Goal: Find specific page/section: Find specific page/section

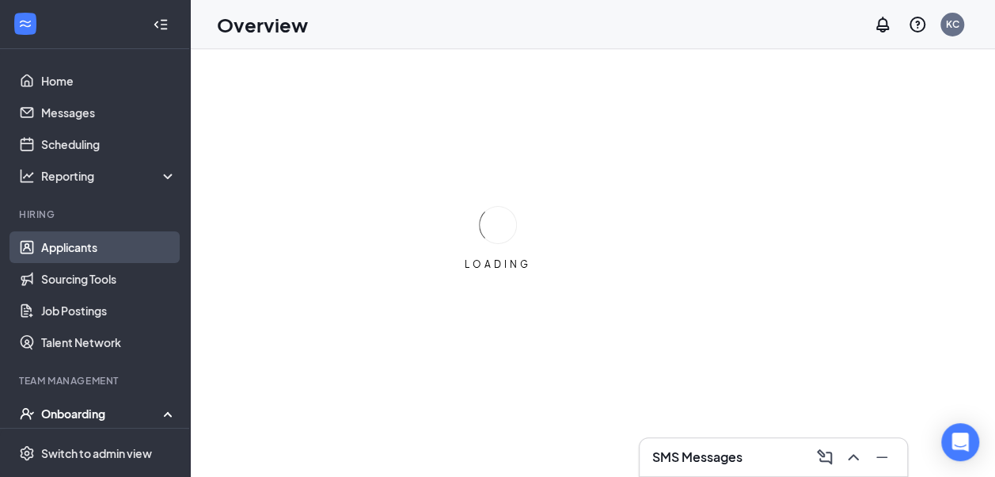
click at [81, 242] on link "Applicants" at bounding box center [108, 247] width 135 height 32
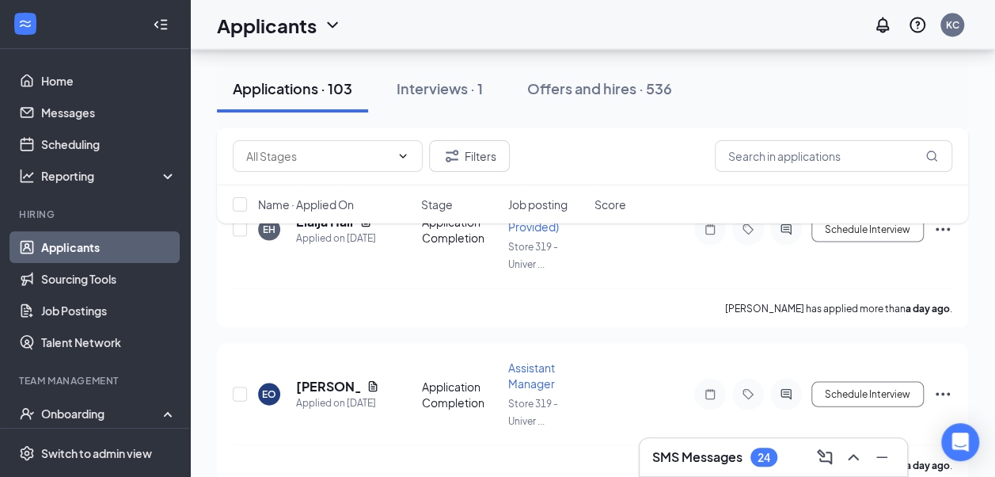
scroll to position [1504, 0]
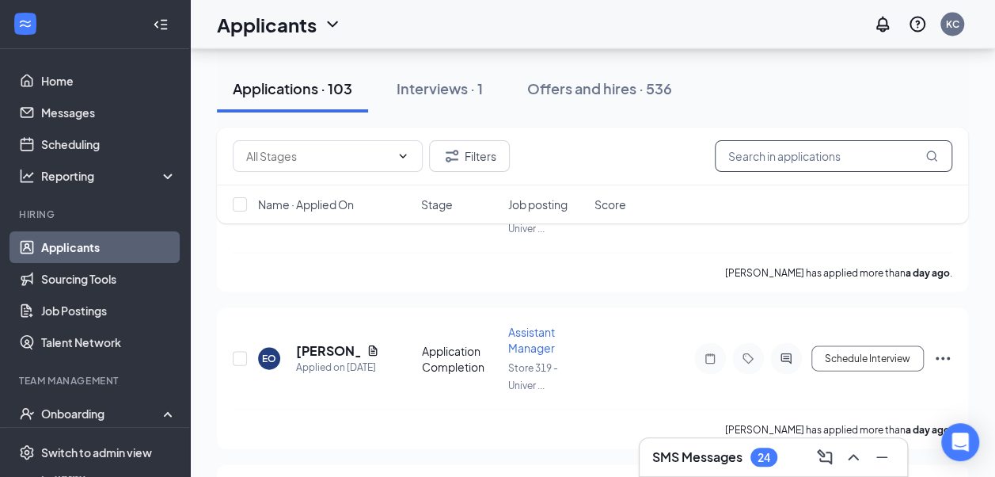
click at [741, 150] on input "text" at bounding box center [834, 156] width 238 height 32
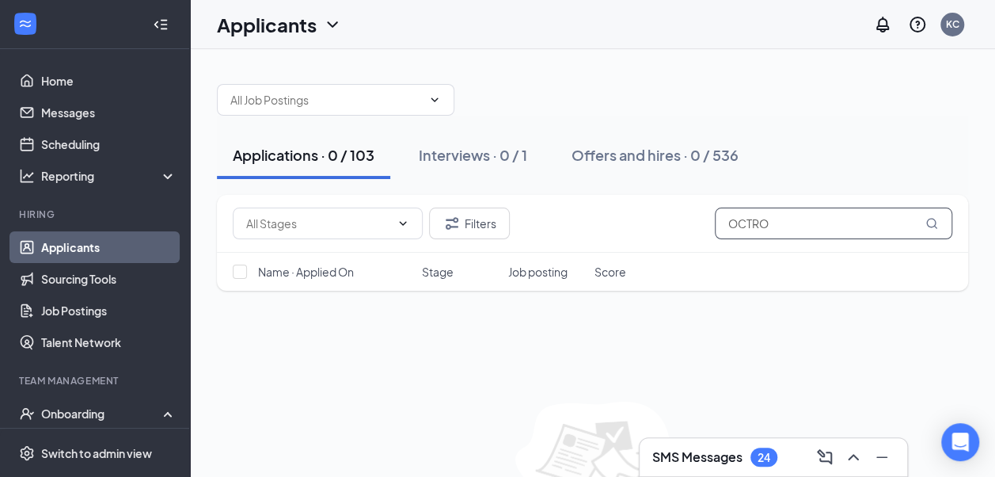
type input "OCTRO"
click at [341, 156] on div "Applications · 0 / 103" at bounding box center [304, 155] width 142 height 20
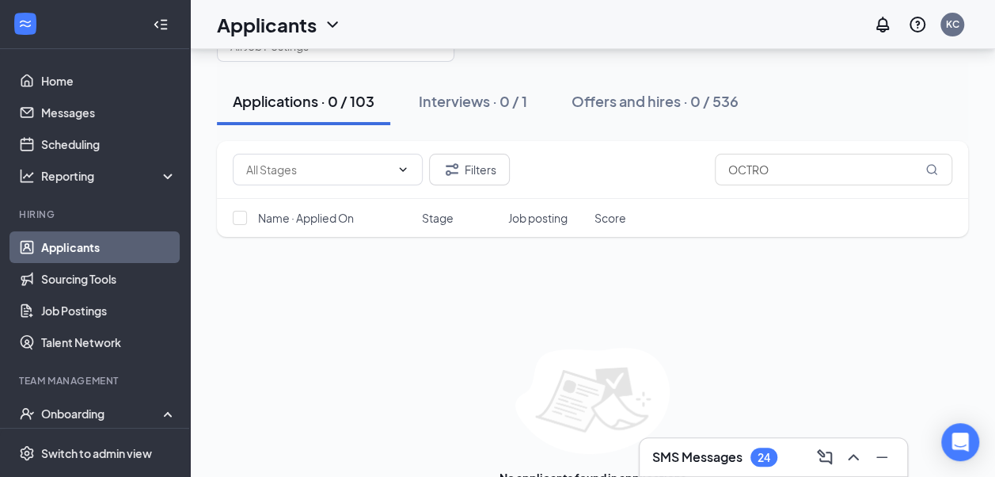
scroll to position [79, 0]
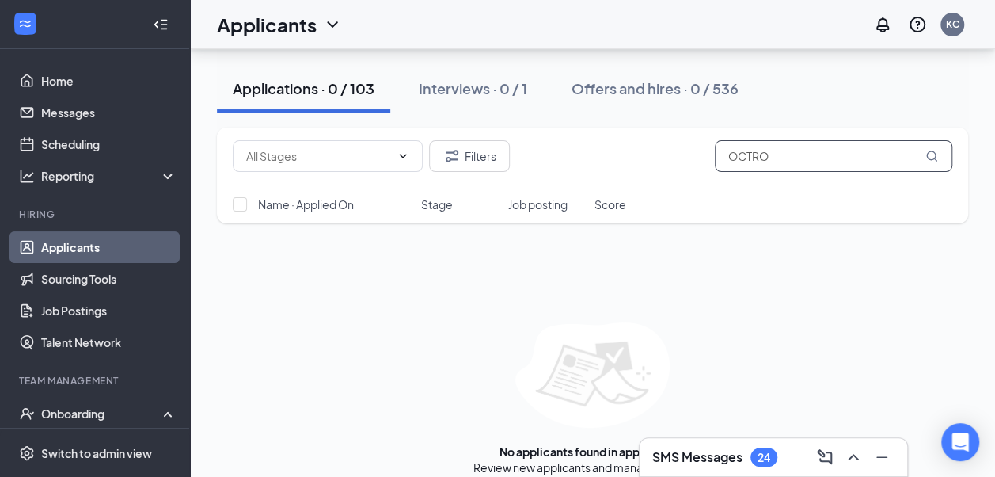
click at [776, 158] on input "OCTRO" at bounding box center [834, 156] width 238 height 32
type input "O"
type input "M"
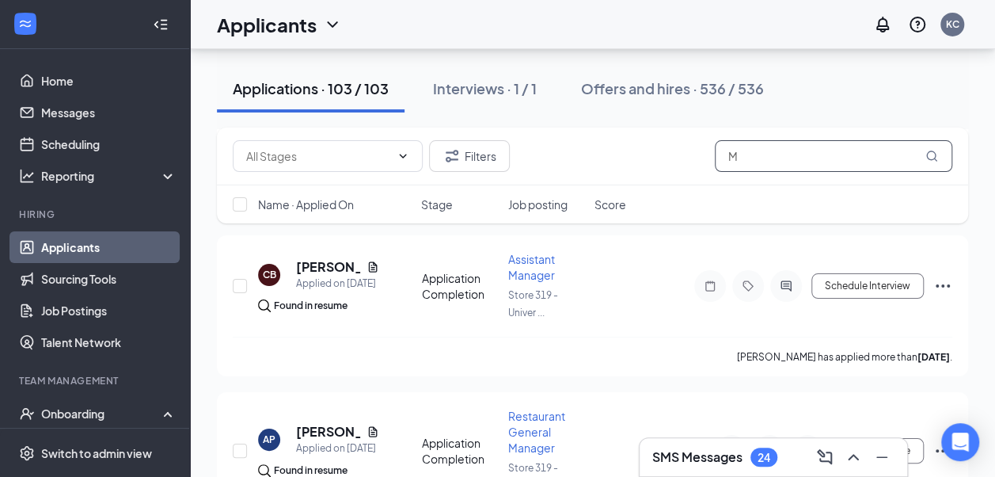
scroll to position [2930, 0]
